Goal: Task Accomplishment & Management: Complete application form

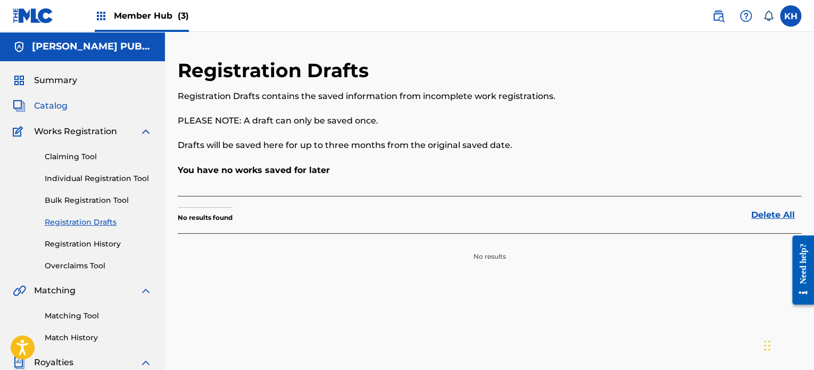
click at [48, 103] on span "Catalog" at bounding box center [51, 106] width 34 height 13
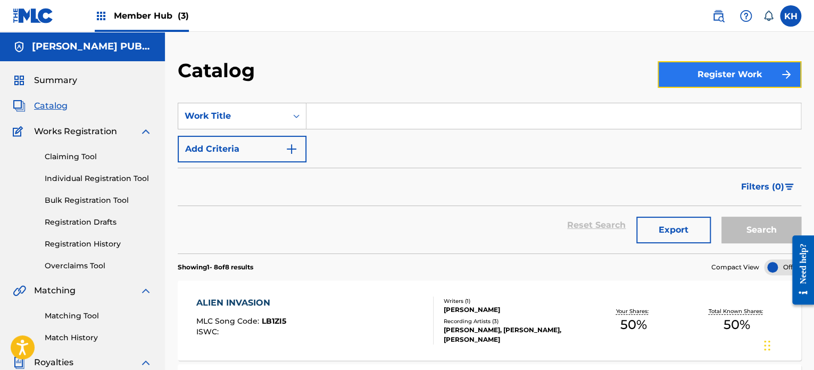
click at [716, 72] on button "Register Work" at bounding box center [730, 74] width 144 height 27
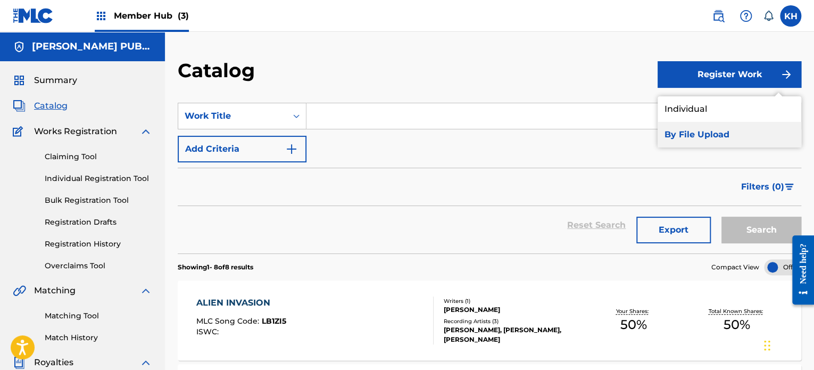
click at [696, 136] on link "By File Upload" at bounding box center [730, 135] width 144 height 26
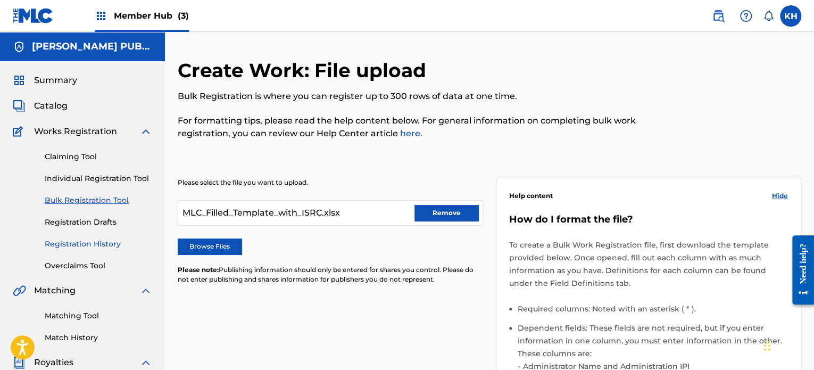
click at [94, 244] on link "Registration History" at bounding box center [99, 243] width 108 height 11
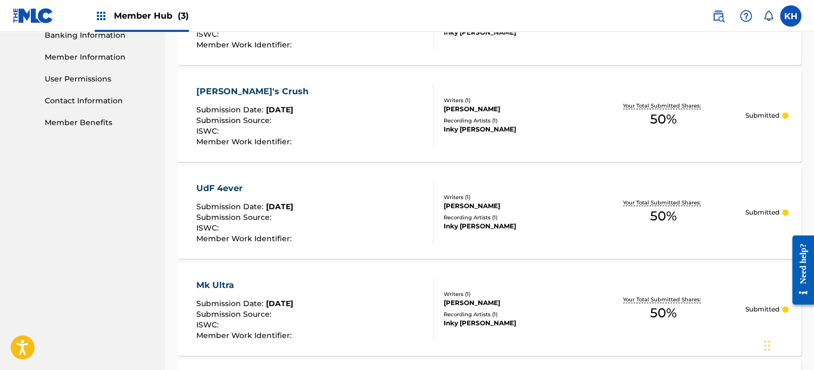
scroll to position [476, 0]
